Goal: Navigation & Orientation: Find specific page/section

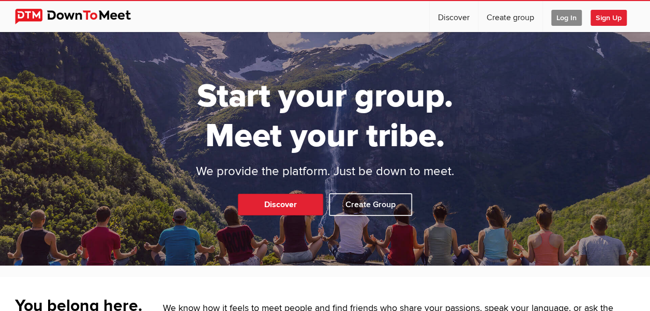
click at [567, 16] on span "Log In" at bounding box center [566, 18] width 30 height 16
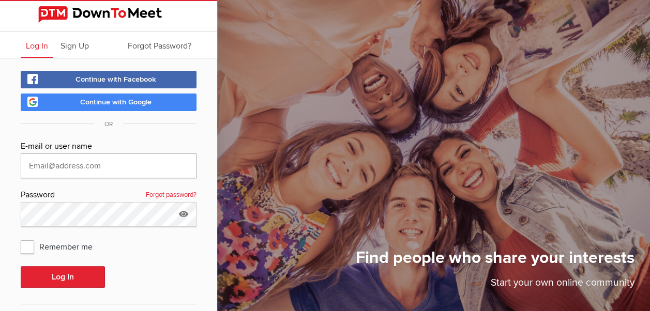
click at [64, 169] on input "text" at bounding box center [109, 165] width 176 height 25
type input "[PERSON_NAME][EMAIL_ADDRESS][DOMAIN_NAME]"
click at [21, 266] on button "Log In" at bounding box center [63, 277] width 84 height 22
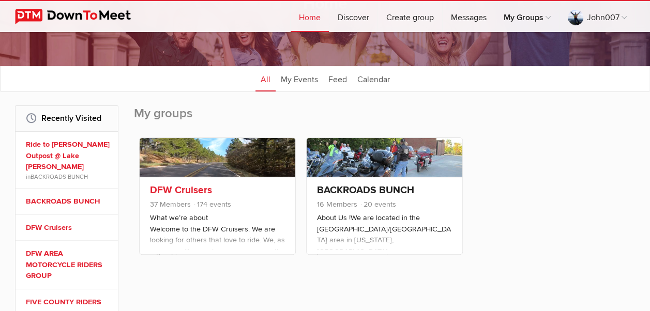
scroll to position [103, 0]
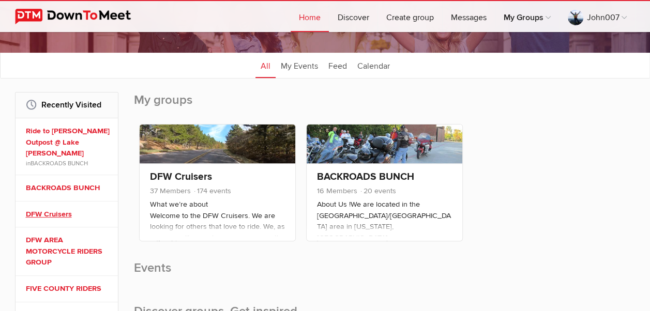
click at [49, 209] on link "DFW Cruisers" at bounding box center [68, 214] width 85 height 11
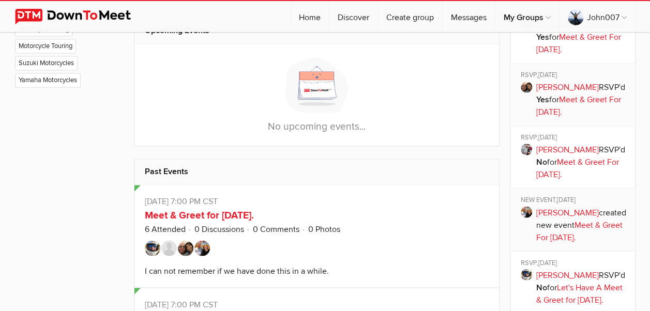
scroll to position [775, 0]
